Goal: Complete application form

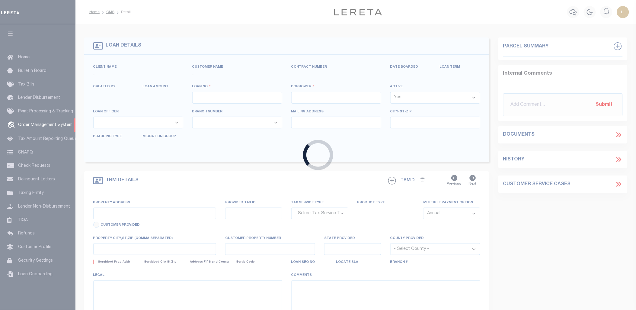
type input "[PERSON_NAME]-T0006"
type input "[PERSON_NAME]"
select select
type input "1685 [PERSON_NAME][GEOGRAPHIC_DATA]"
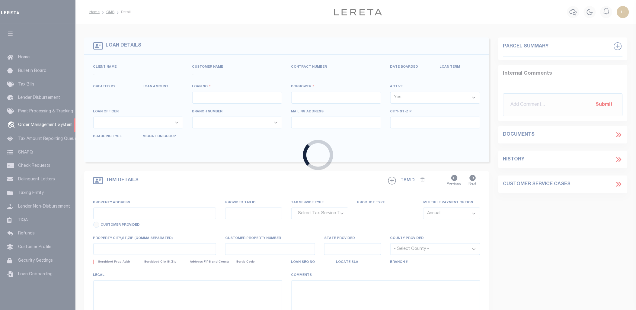
type input "[GEOGRAPHIC_DATA][PERSON_NAME]-2152"
type input "[DATE]"
select select "10"
select select "Escrow"
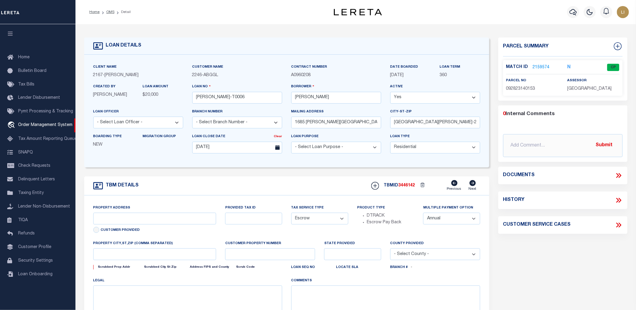
click at [10, 33] on icon "button" at bounding box center [10, 33] width 7 height 5
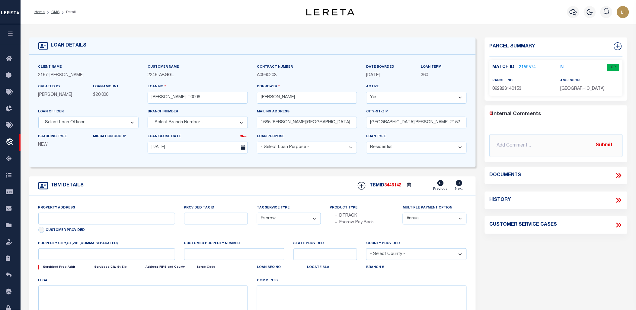
type input "1685 [PERSON_NAME][GEOGRAPHIC_DATA]"
select select
type input "[GEOGRAPHIC_DATA][PERSON_NAME]-2152"
type input "MN"
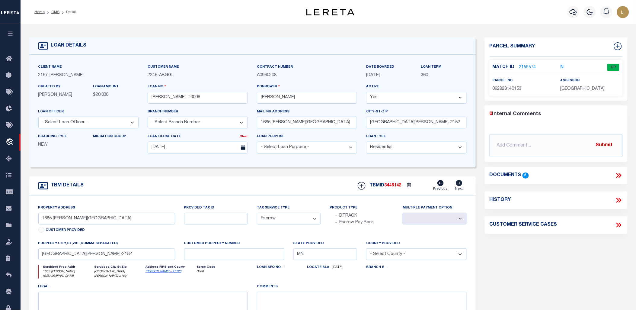
click at [621, 173] on icon at bounding box center [619, 175] width 8 height 8
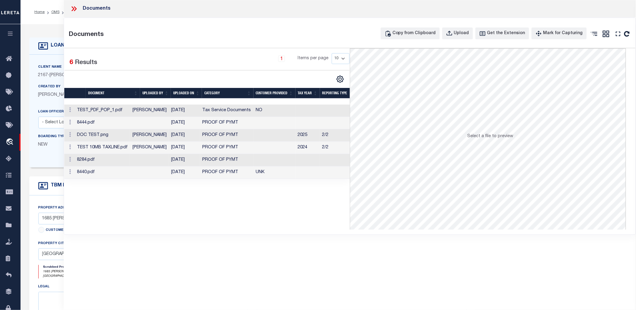
click at [188, 109] on td "[DATE]" at bounding box center [184, 110] width 31 height 12
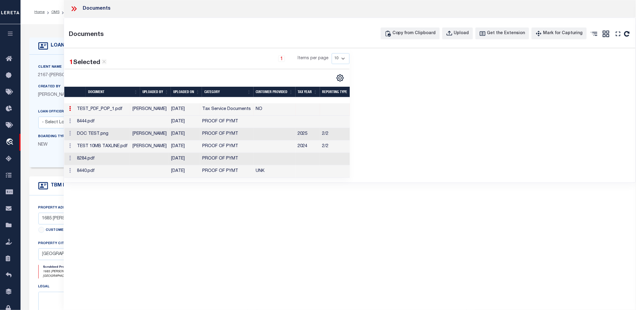
click at [125, 120] on td "8444.pdf" at bounding box center [103, 122] width 56 height 12
